Goal: Task Accomplishment & Management: Manage account settings

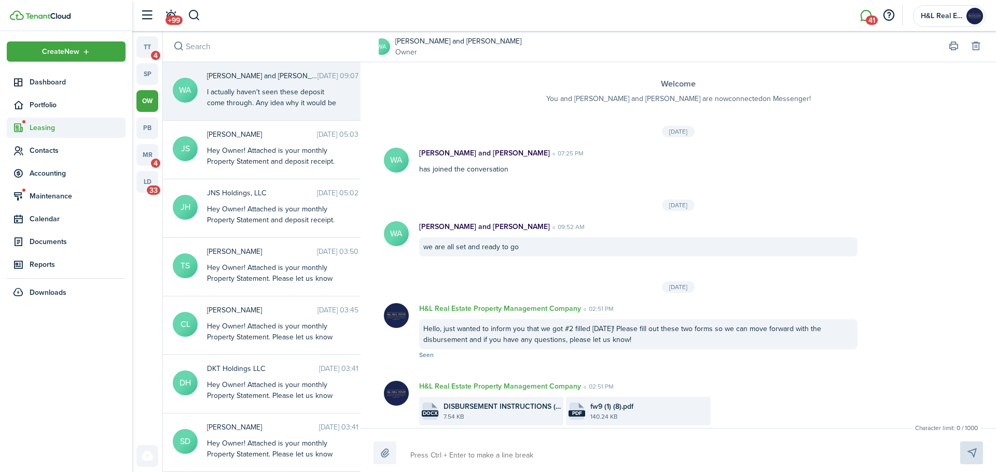
scroll to position [1510, 0]
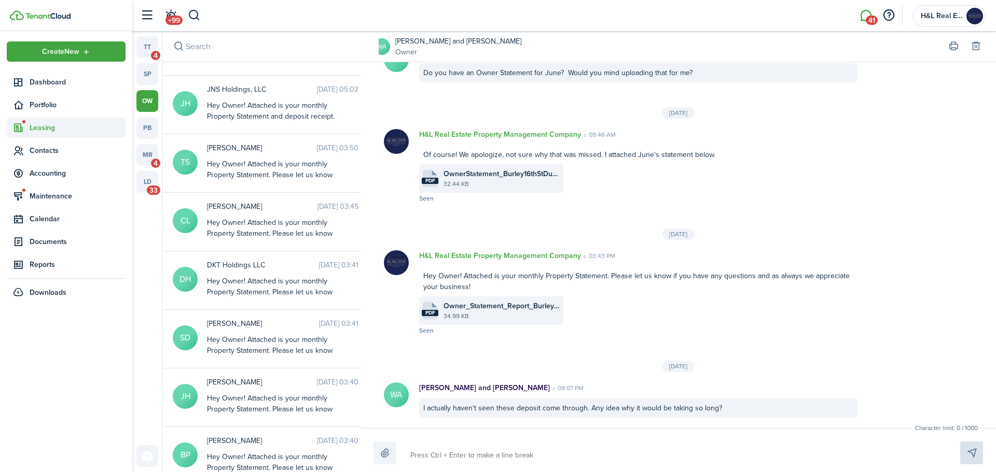
drag, startPoint x: 0, startPoint y: 0, endPoint x: 78, endPoint y: 126, distance: 148.4
click at [78, 126] on span "Leasing" at bounding box center [78, 127] width 96 height 11
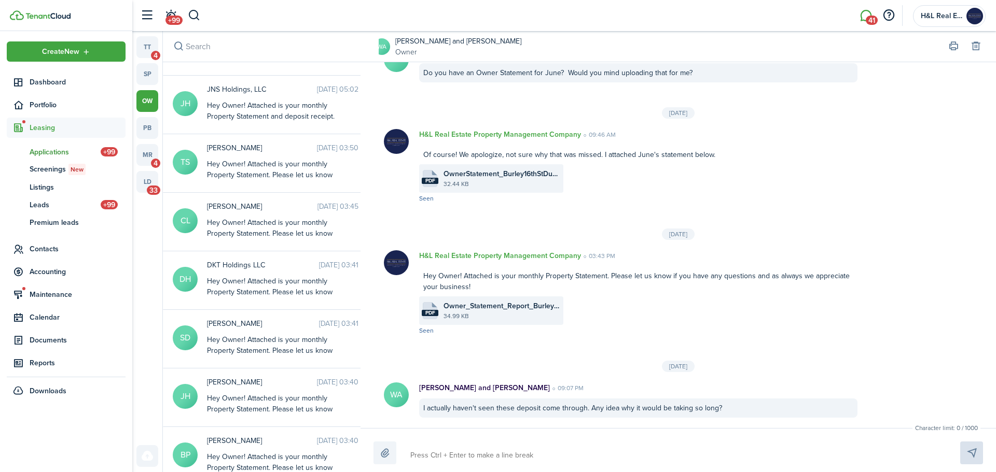
click at [65, 149] on span "Applications" at bounding box center [65, 152] width 71 height 11
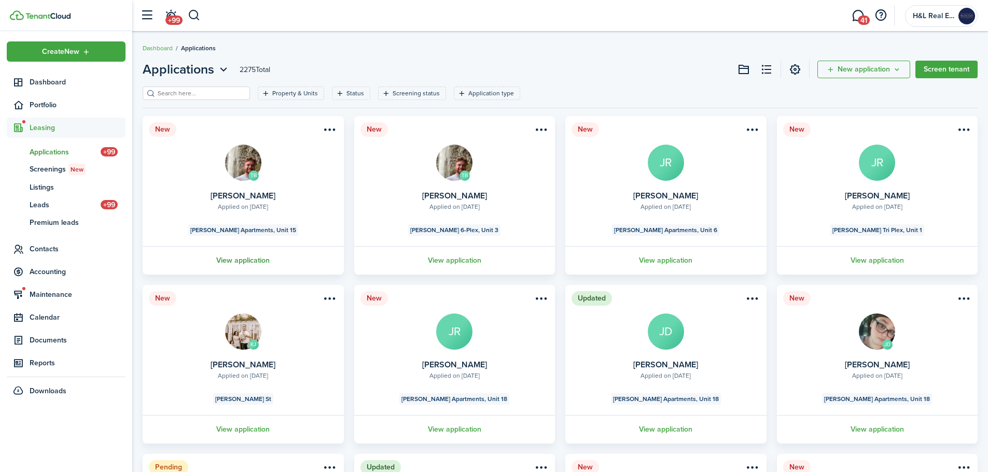
click at [260, 255] on link "View application" at bounding box center [243, 260] width 204 height 29
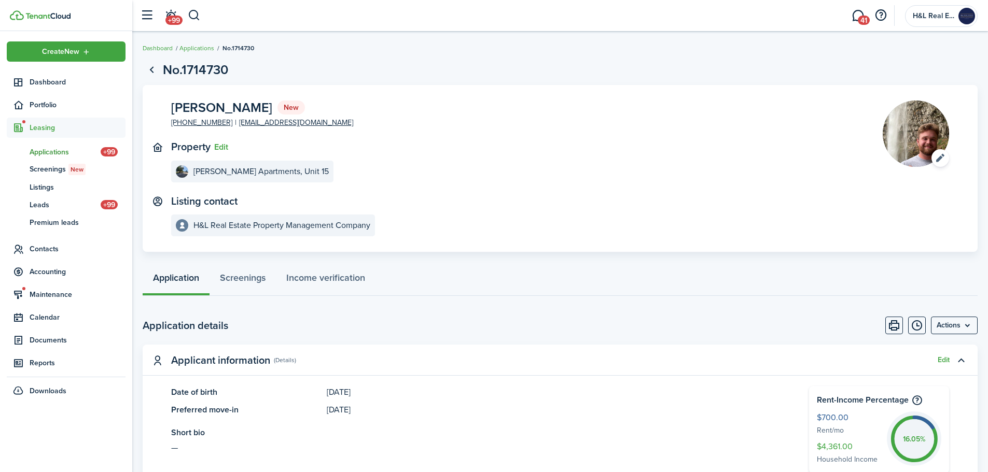
click at [617, 149] on panel-main-header "Property Edit" at bounding box center [483, 147] width 680 height 12
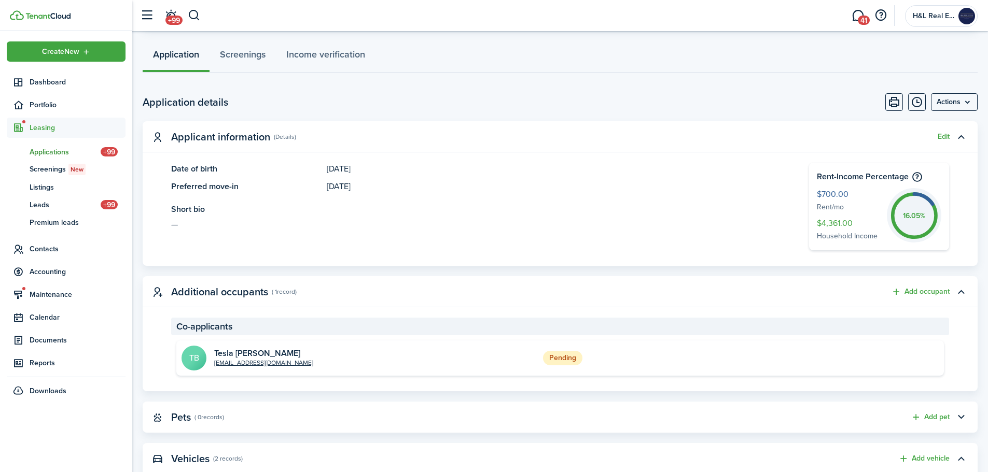
scroll to position [259, 0]
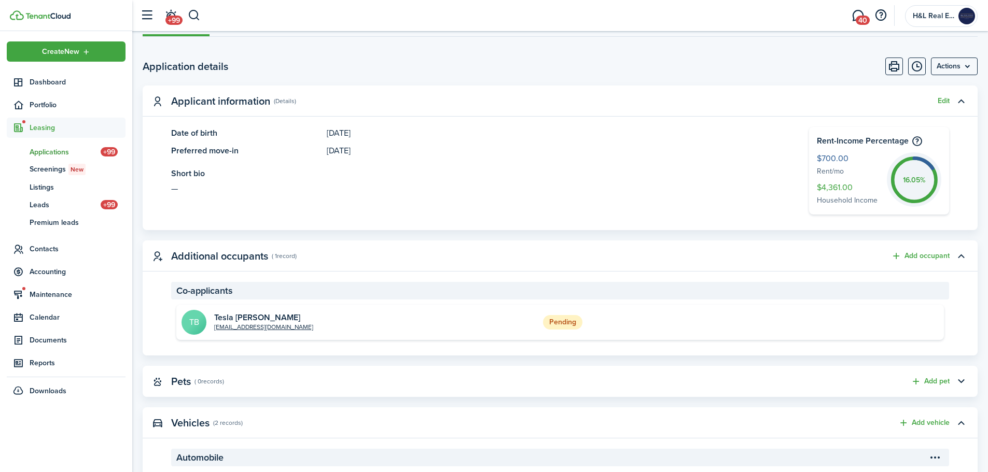
click at [48, 152] on span "Applications" at bounding box center [65, 152] width 71 height 11
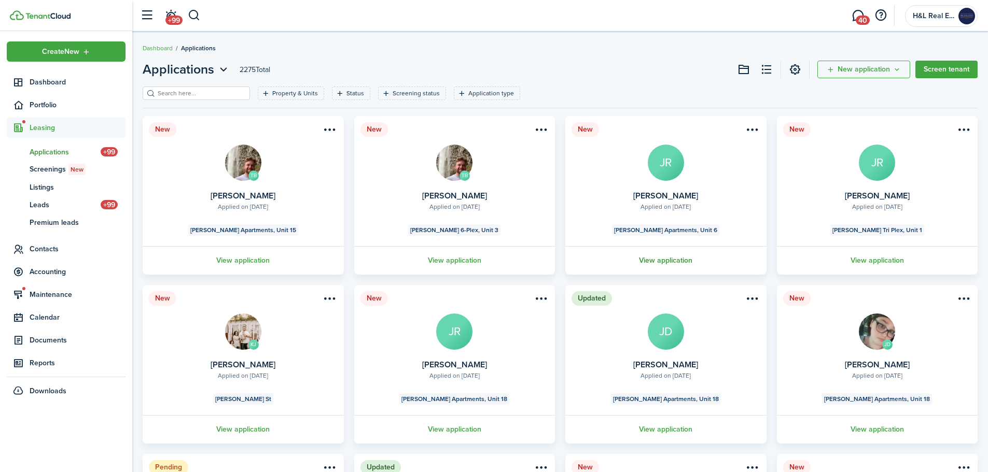
click at [640, 258] on link "View application" at bounding box center [666, 260] width 204 height 29
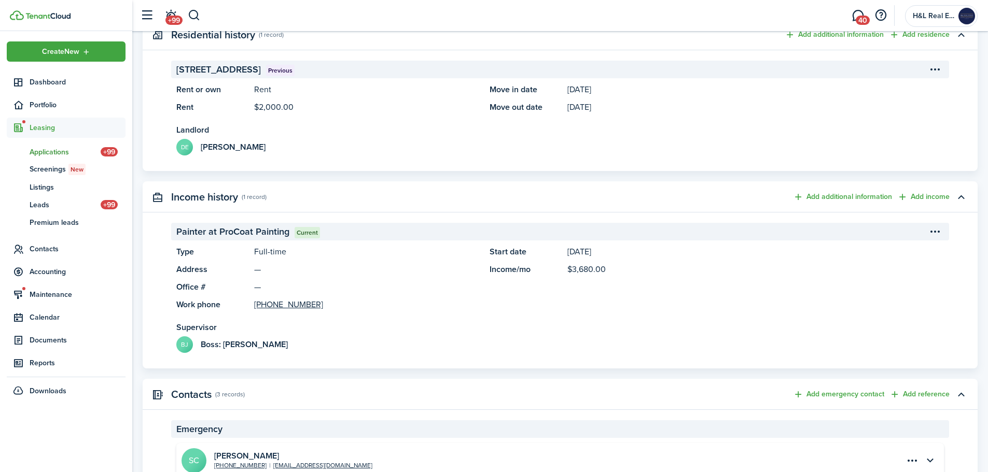
scroll to position [674, 0]
